Goal: Check status: Check status

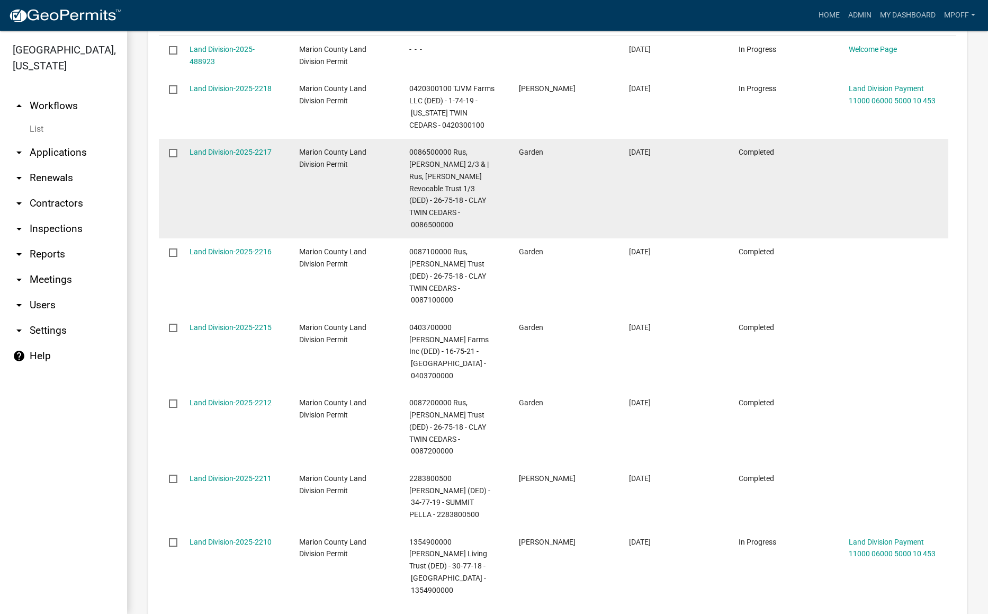
scroll to position [865, 0]
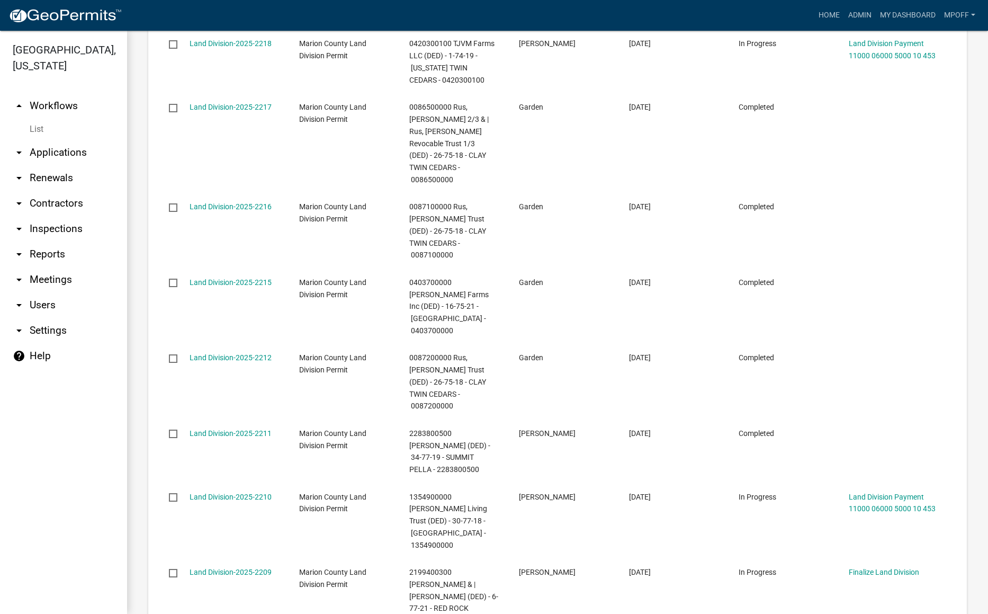
click at [37, 119] on link "List" at bounding box center [63, 129] width 127 height 21
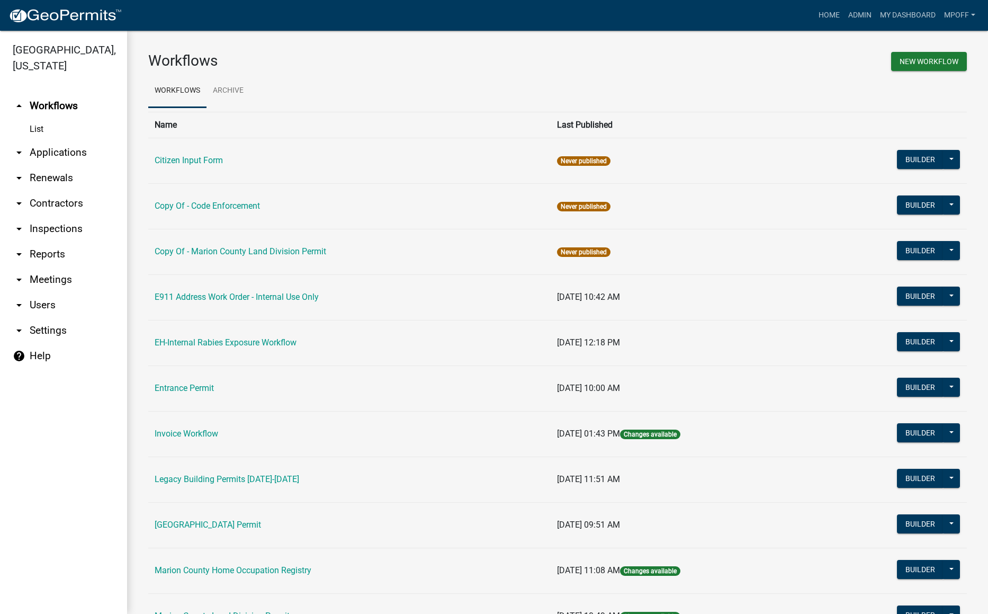
click at [238, 519] on td "[GEOGRAPHIC_DATA] Permit" at bounding box center [349, 525] width 403 height 46
click at [238, 524] on link "[GEOGRAPHIC_DATA] Permit" at bounding box center [208, 525] width 106 height 10
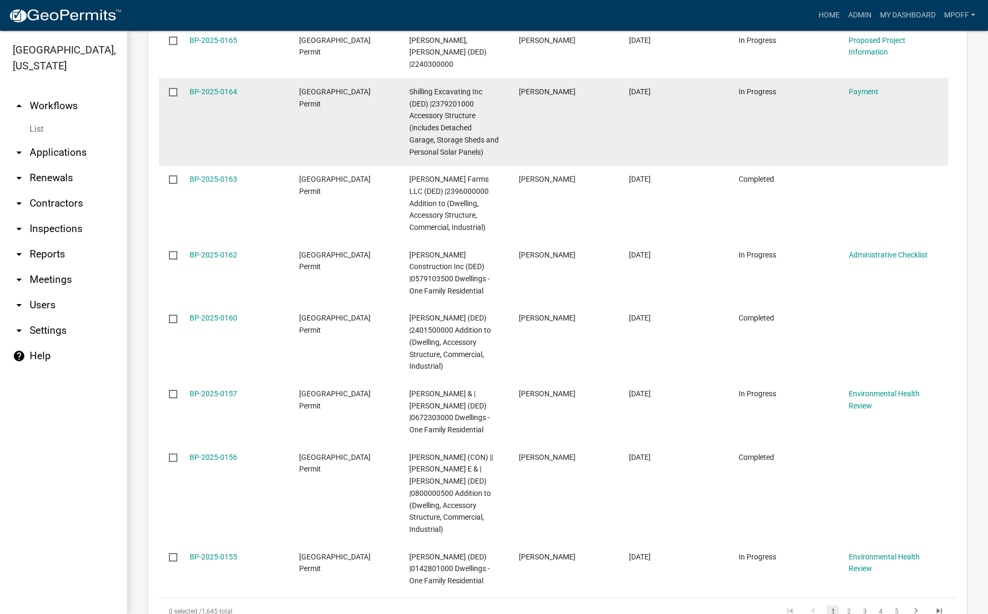
scroll to position [1630, 0]
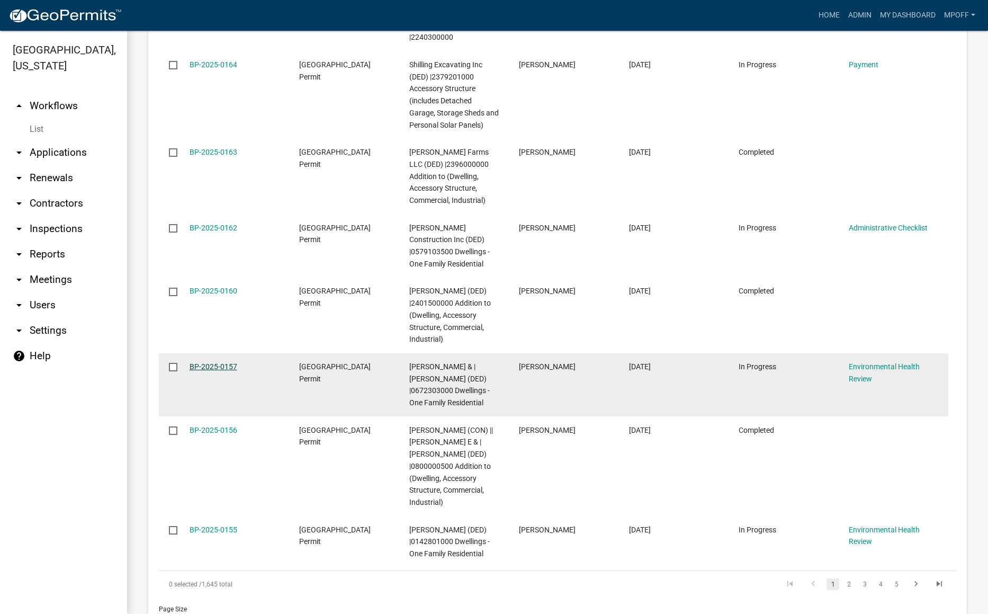
click at [204, 362] on link "BP-2025-0157" at bounding box center [214, 366] width 48 height 8
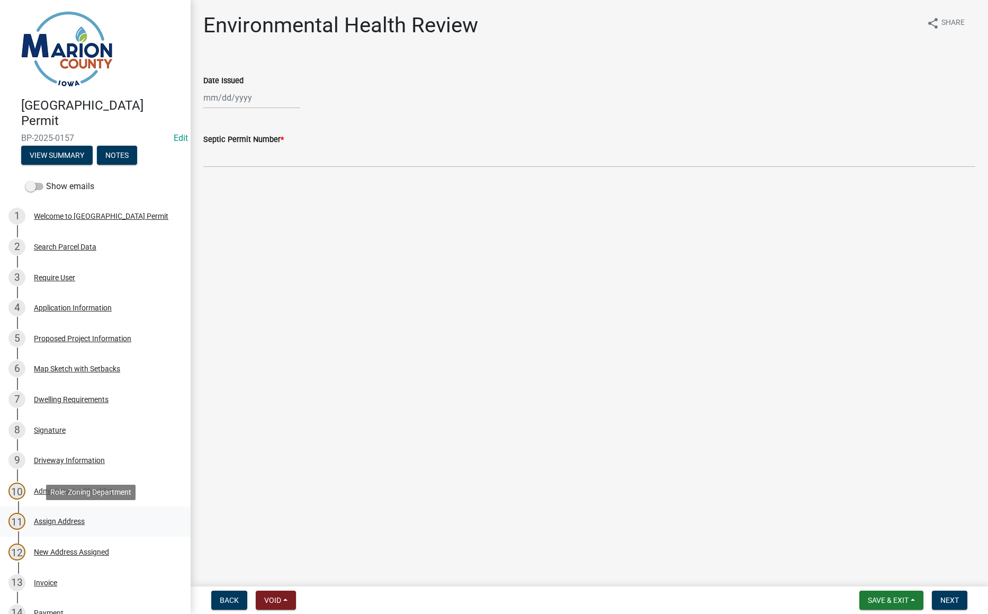
click at [60, 522] on div "Assign Address" at bounding box center [59, 520] width 51 height 7
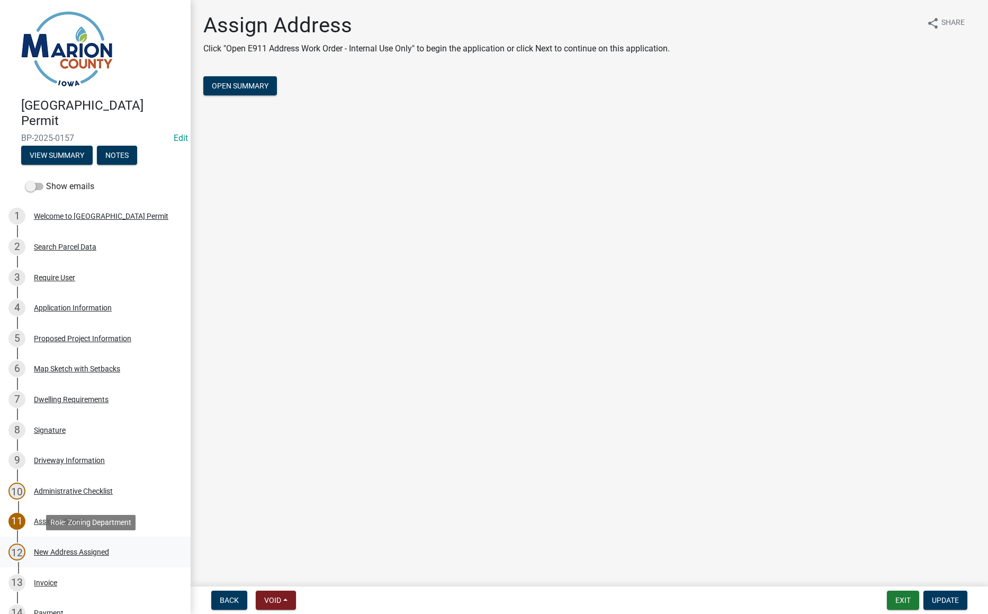
click at [66, 551] on div "New Address Assigned" at bounding box center [71, 551] width 75 height 7
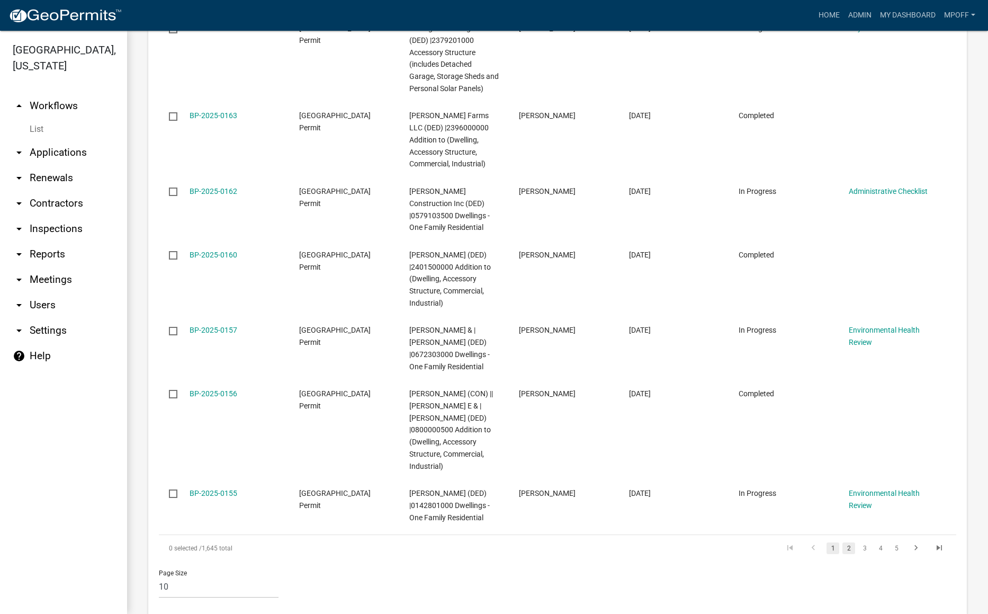
scroll to position [1630, 0]
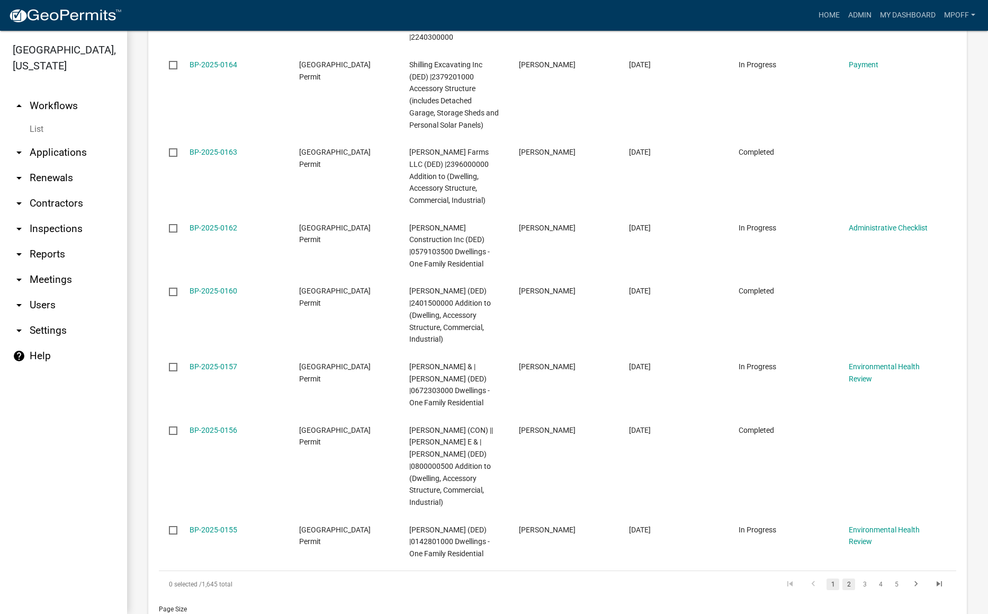
click at [843, 578] on link "2" at bounding box center [849, 584] width 13 height 12
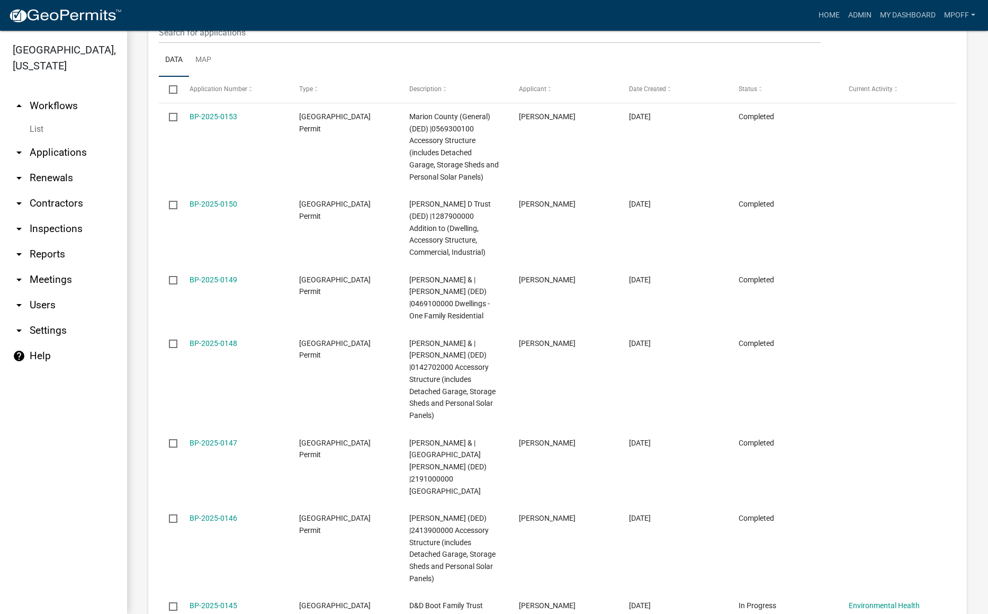
scroll to position [1408, 0]
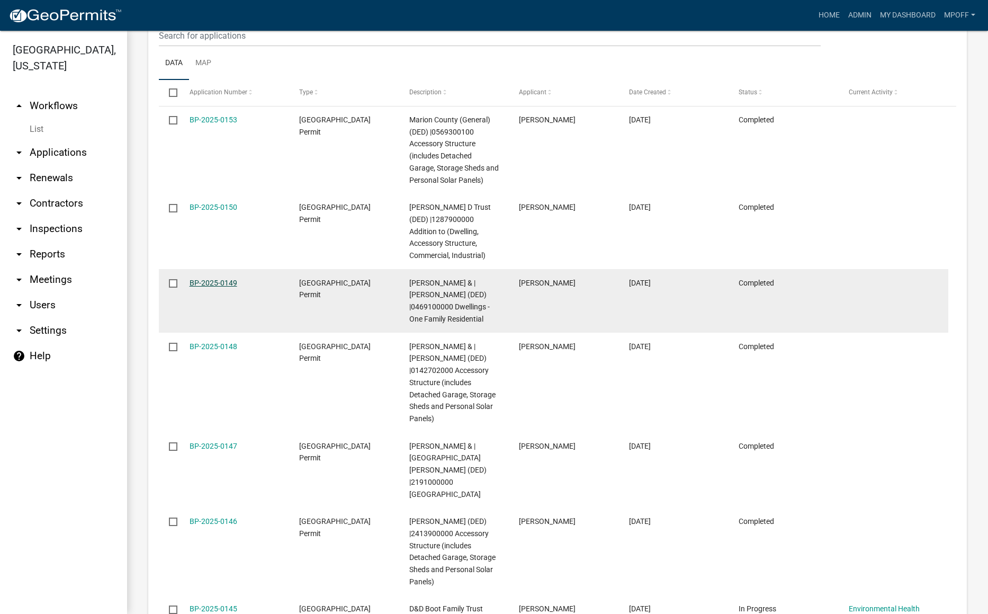
click at [222, 279] on link "BP-2025-0149" at bounding box center [214, 283] width 48 height 8
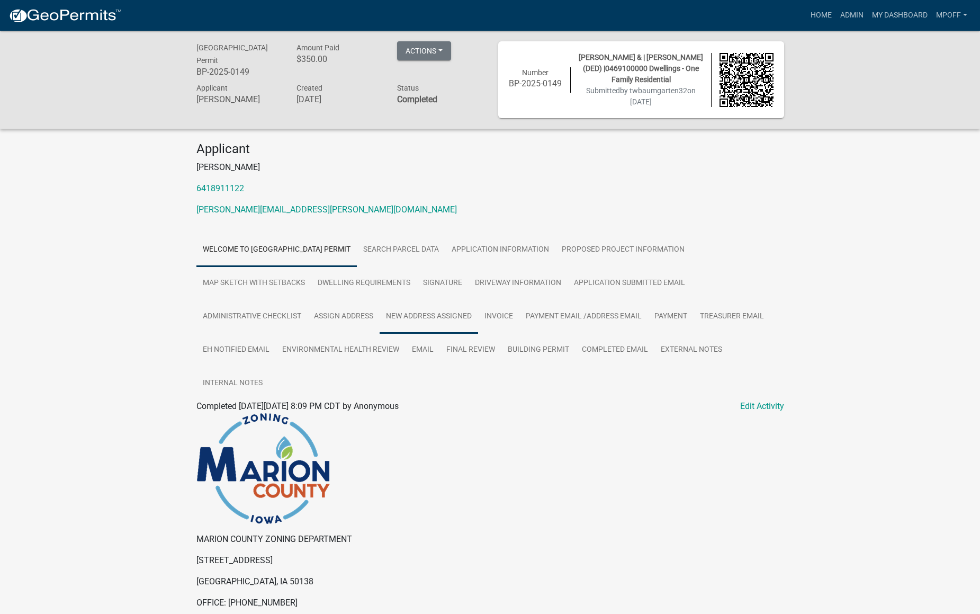
click at [424, 319] on link "New Address Assigned" at bounding box center [429, 317] width 99 height 34
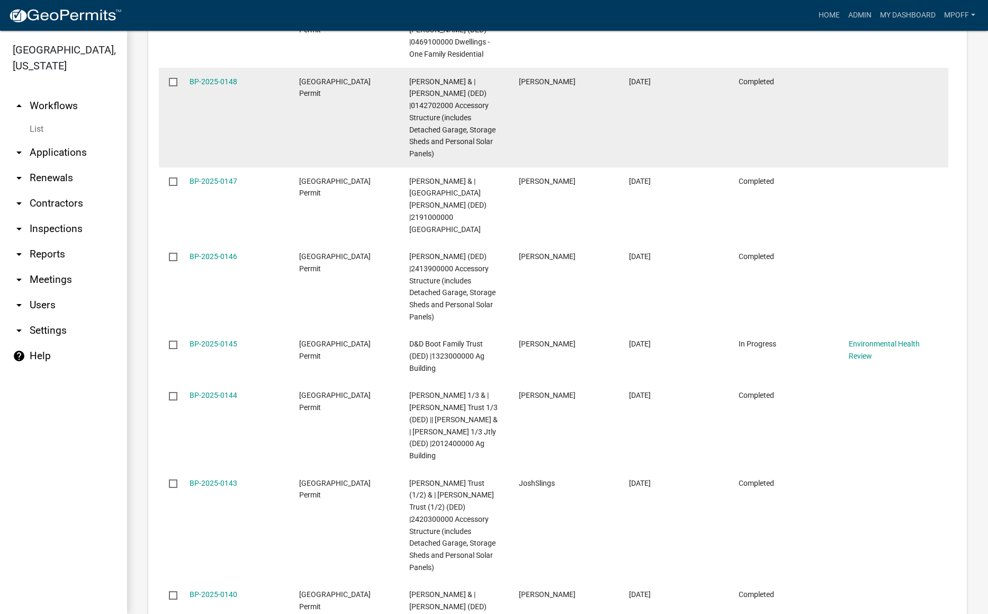
scroll to position [1751, 0]
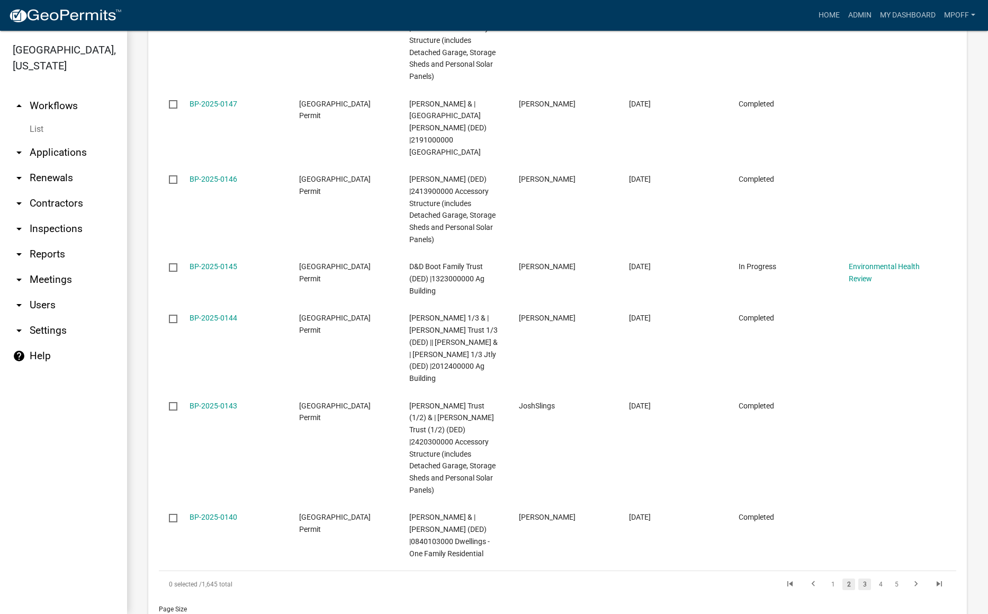
click at [859, 578] on link "3" at bounding box center [865, 584] width 13 height 12
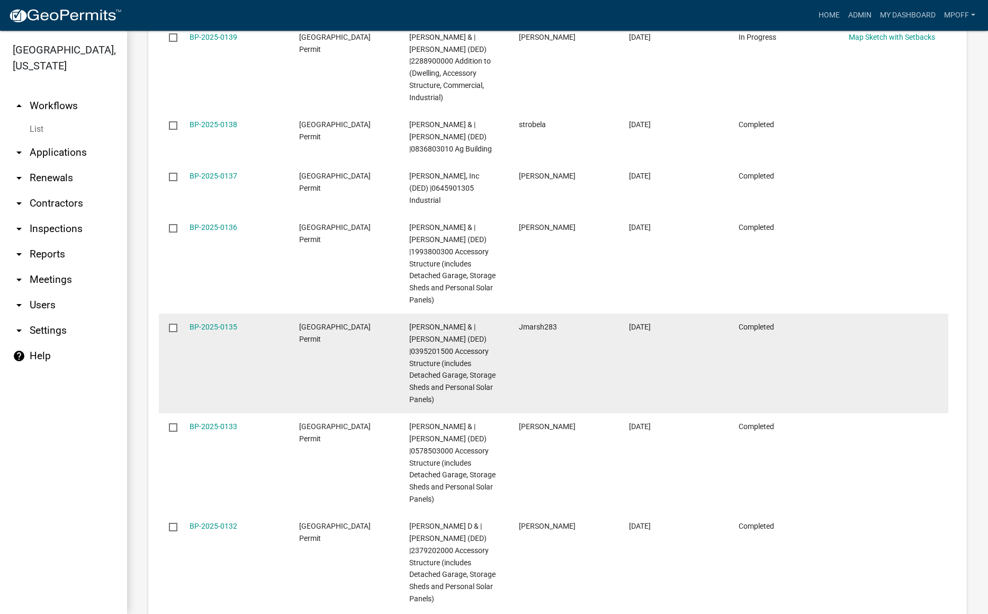
scroll to position [1426, 0]
